Goal: Transaction & Acquisition: Purchase product/service

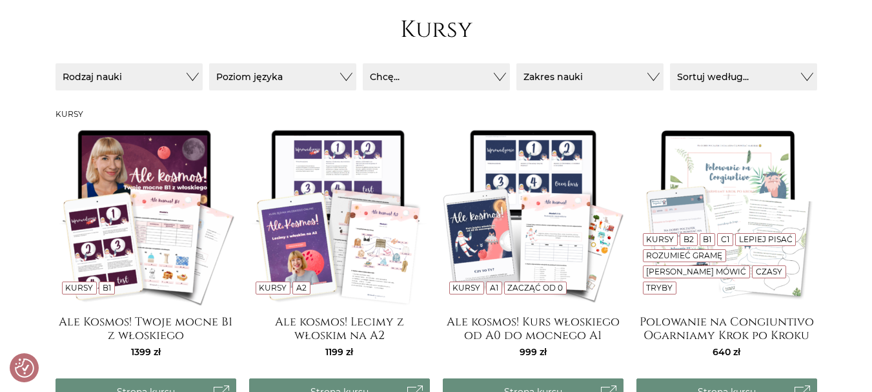
scroll to position [199, 0]
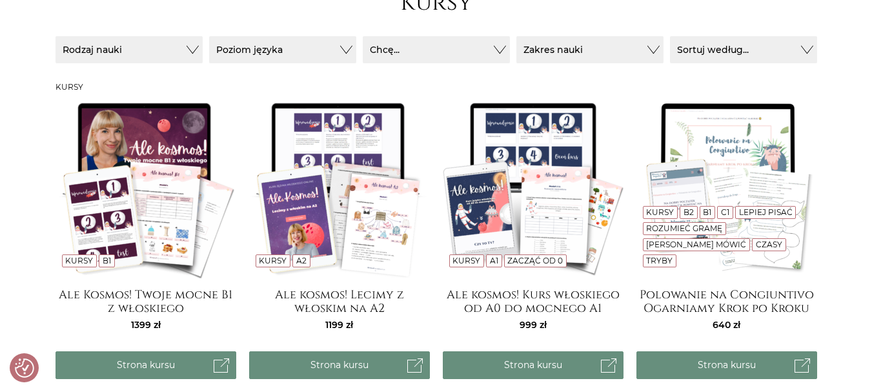
click at [358, 152] on img at bounding box center [339, 187] width 181 height 181
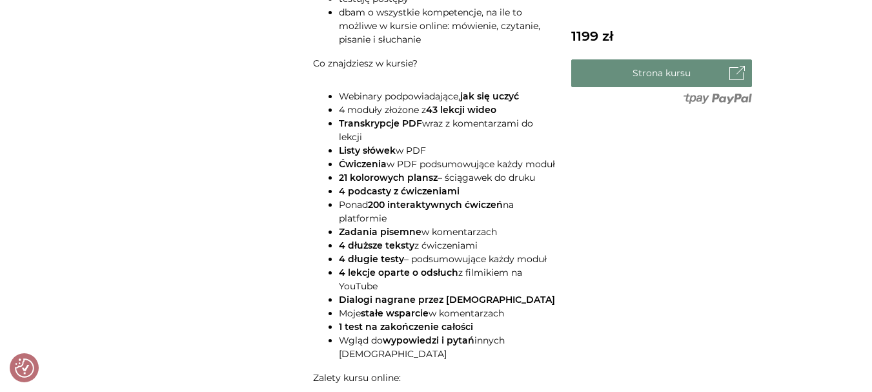
scroll to position [790, 0]
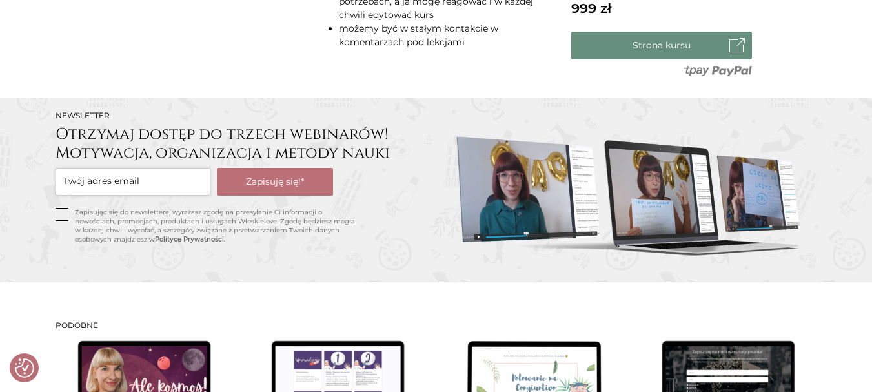
scroll to position [1443, 0]
